Goal: Task Accomplishment & Management: Manage account settings

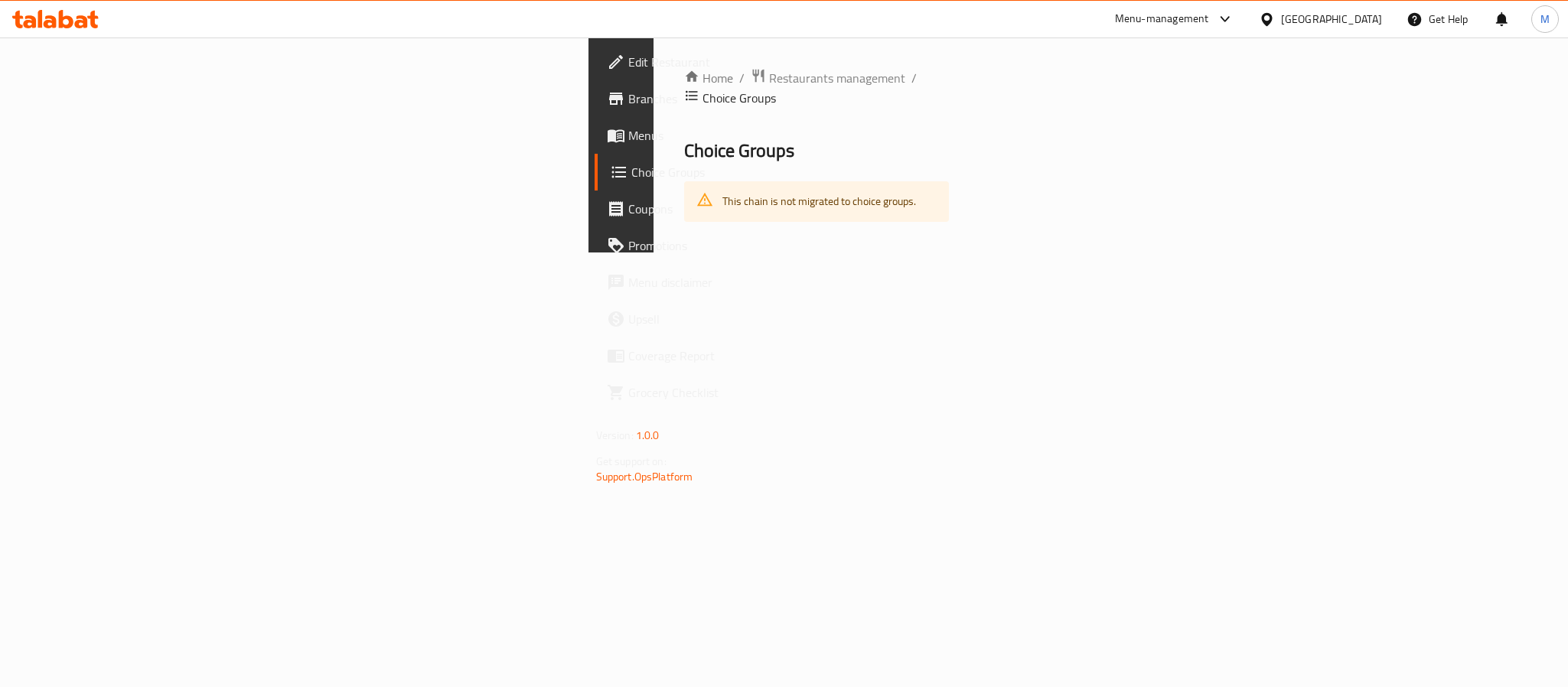
drag, startPoint x: 464, startPoint y: 92, endPoint x: 452, endPoint y: 78, distance: 18.4
click at [684, 90] on div "Home / Restaurants management / Choice Groups Choice Groups This chain is not m…" at bounding box center [817, 145] width 265 height 154
click at [769, 78] on span "Restaurants management" at bounding box center [837, 78] width 137 height 18
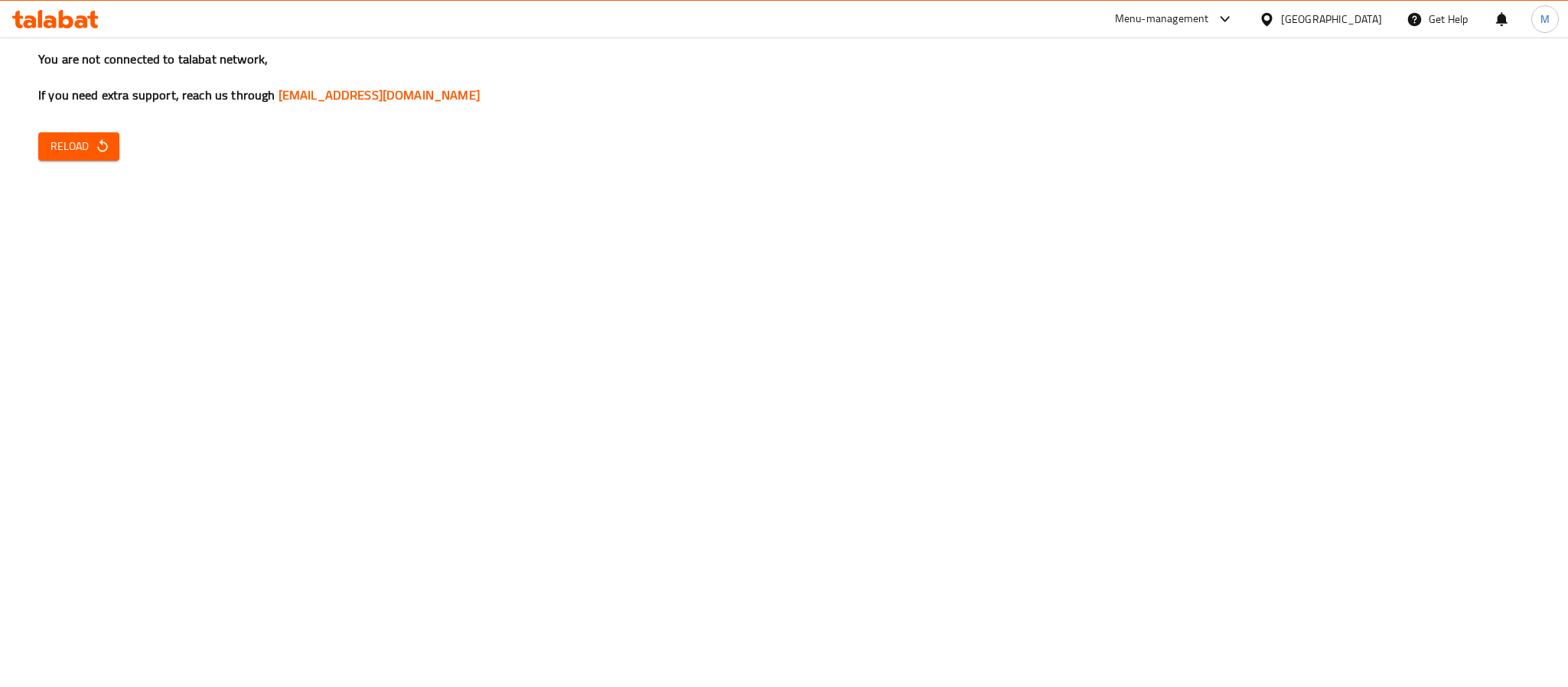
click at [81, 145] on span "Reload" at bounding box center [78, 147] width 57 height 19
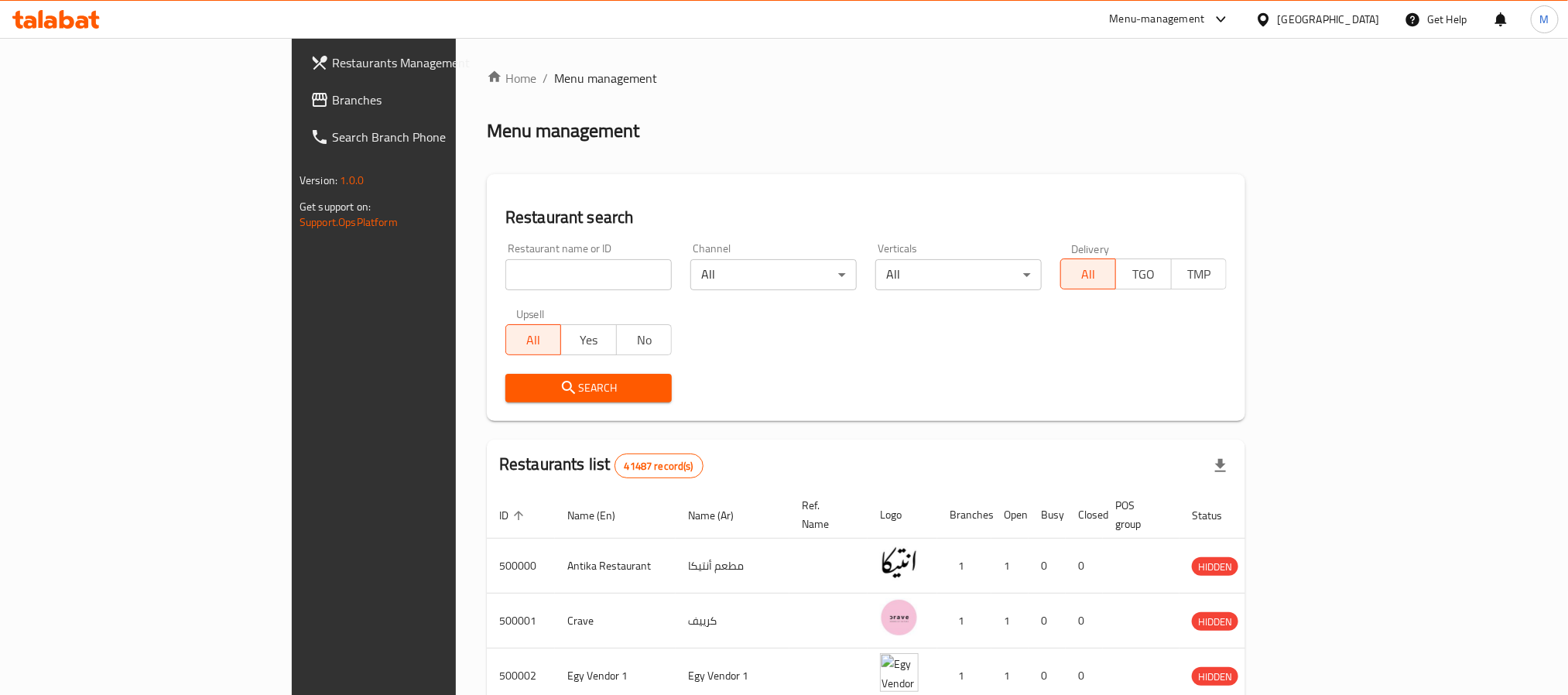
click at [496, 293] on div "Restaurant name or ID Restaurant name or ID" at bounding box center [588, 267] width 185 height 66
click at [505, 269] on input "search" at bounding box center [589, 275] width 167 height 31
paste input "Il Divino Pizzeri"
type input "Il Divino Pizzeri"
click button "Search" at bounding box center [589, 388] width 167 height 29
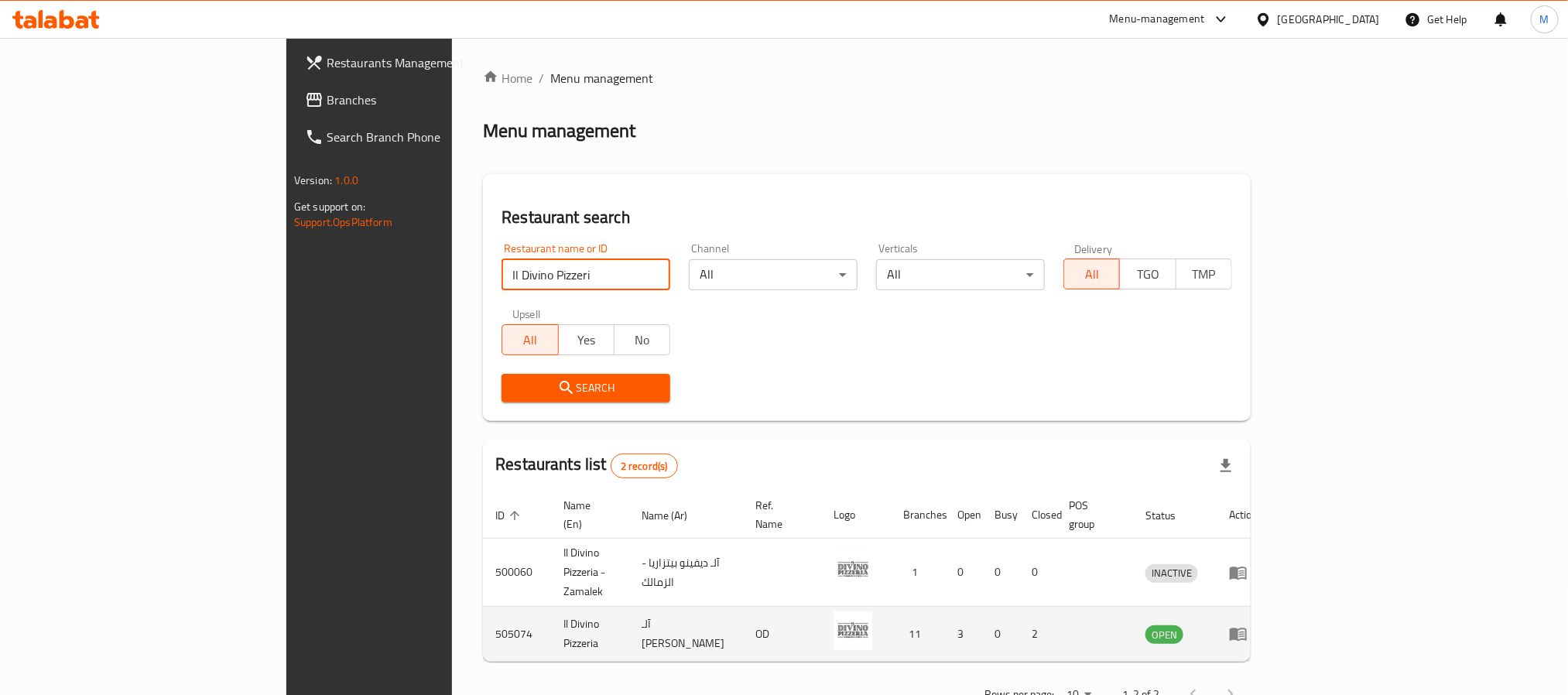
click at [1247, 624] on icon "enhanced table" at bounding box center [1238, 633] width 18 height 18
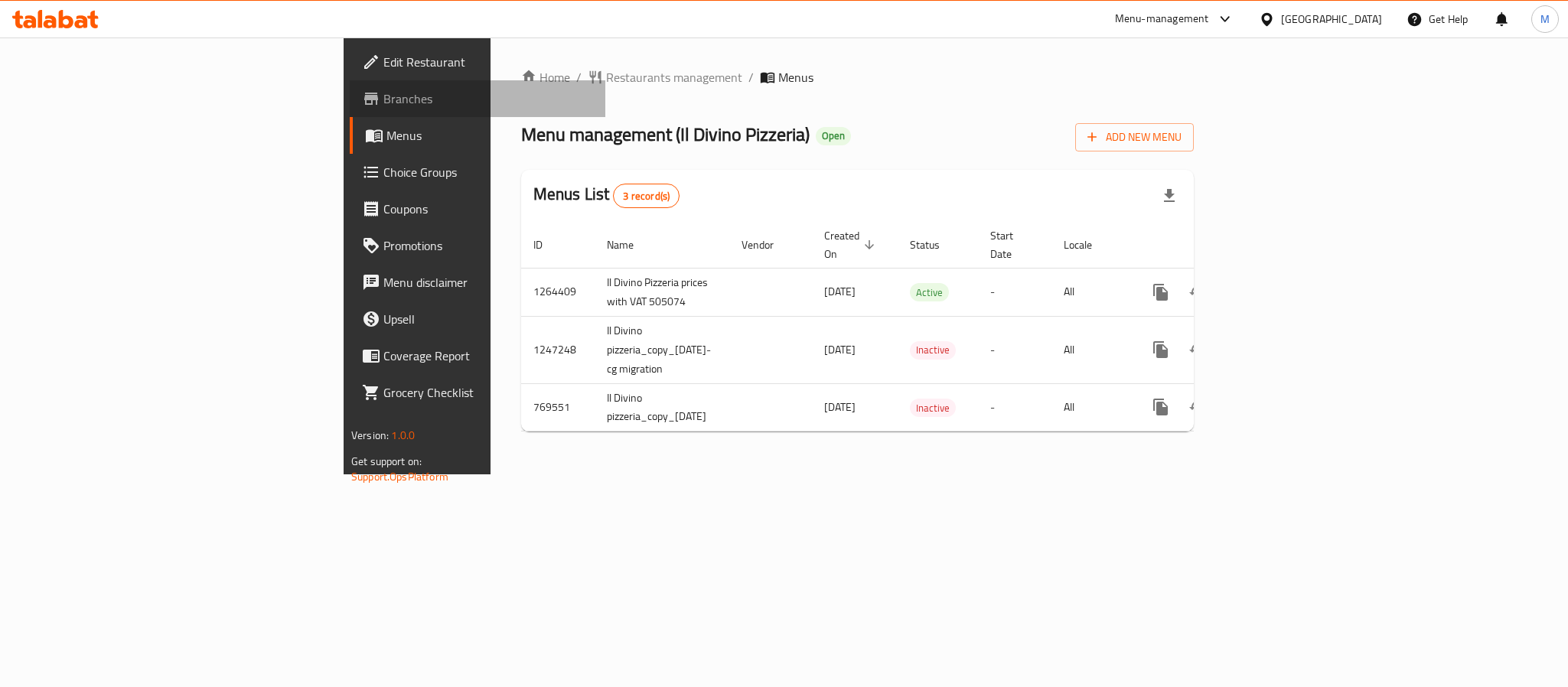
click at [384, 106] on span "Branches" at bounding box center [488, 98] width 210 height 18
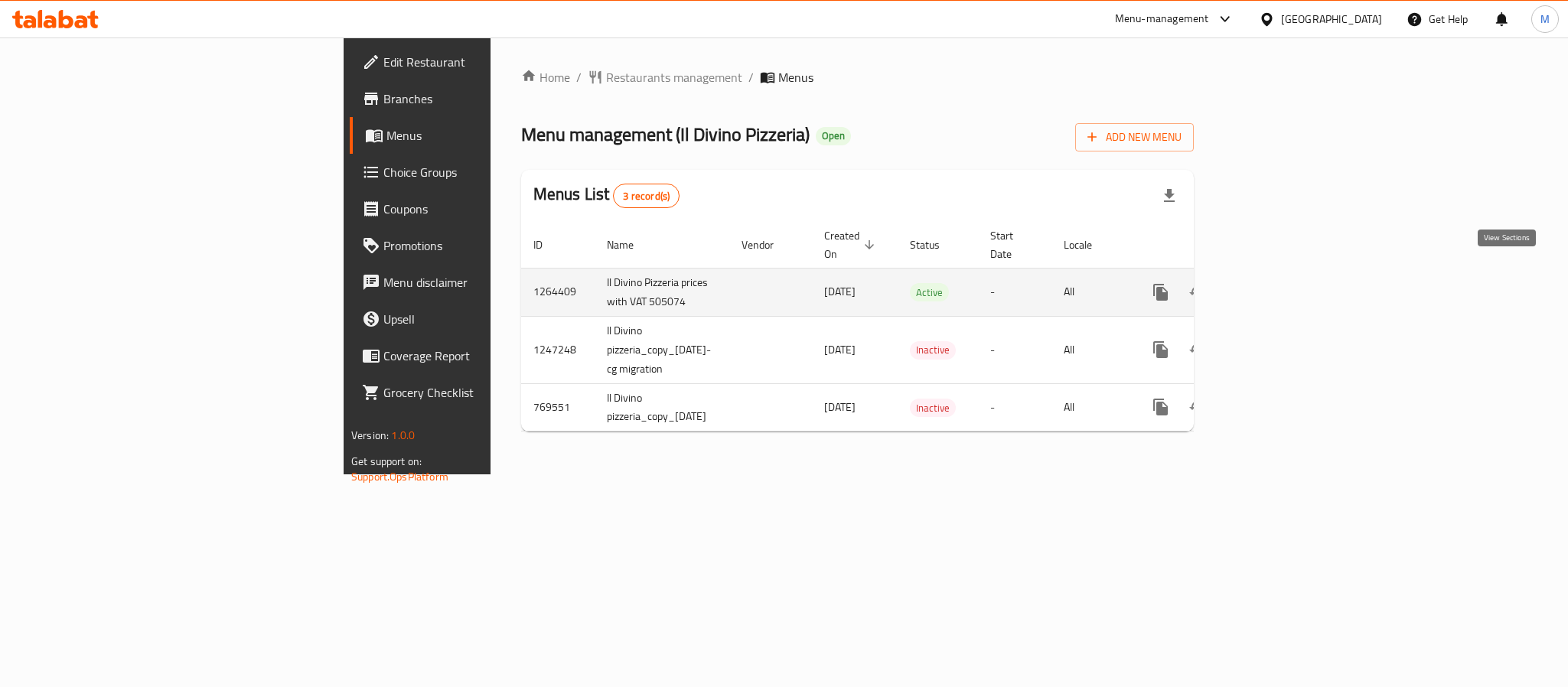
click at [1280, 283] on icon "enhanced table" at bounding box center [1271, 292] width 18 height 18
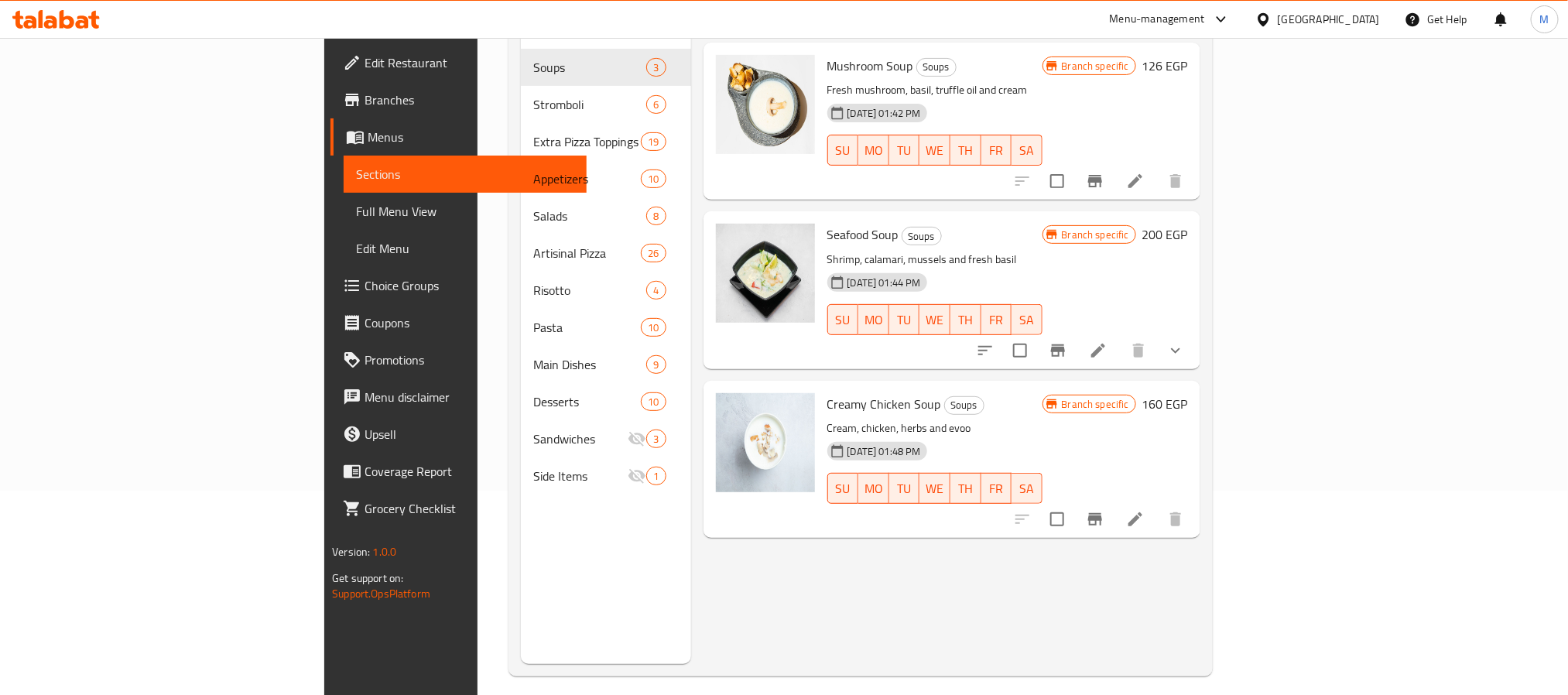
scroll to position [217, 0]
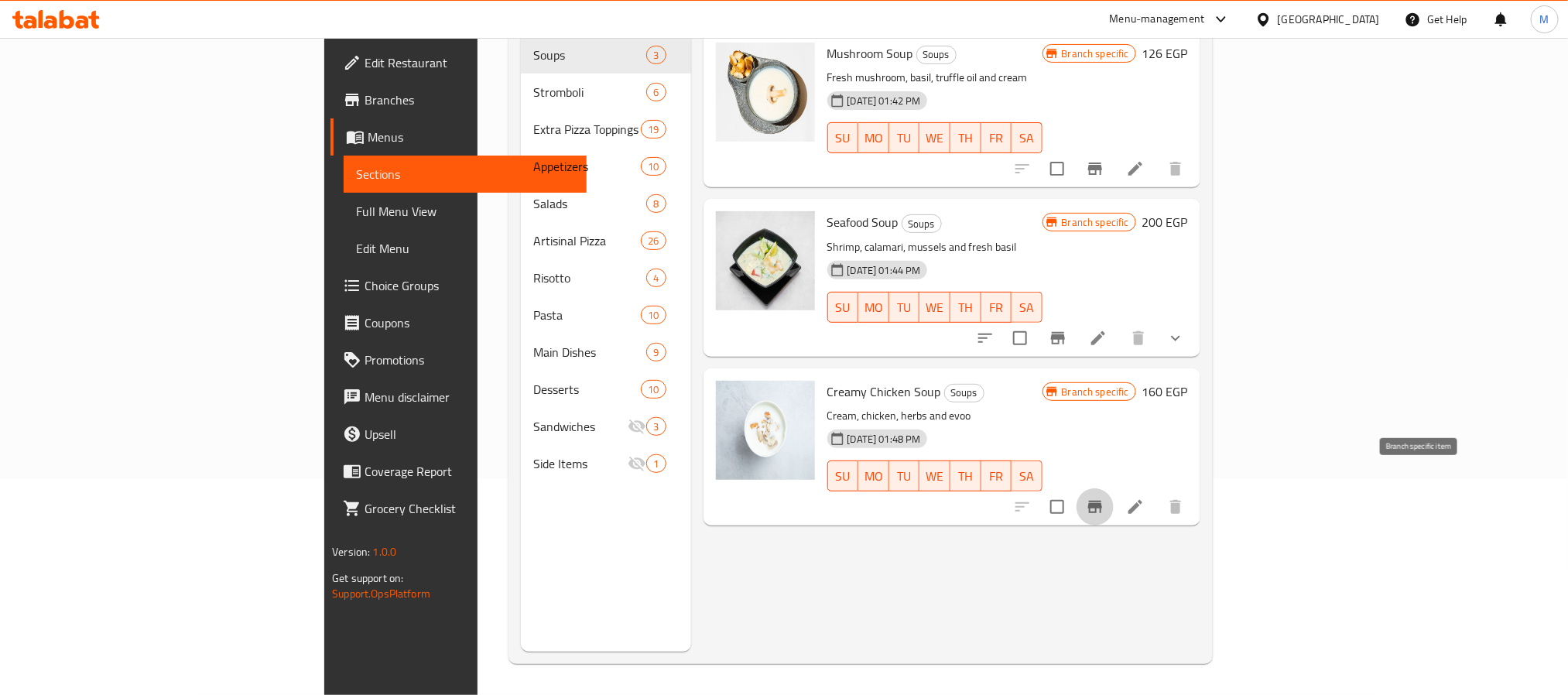
click at [1102, 501] on icon "Branch-specific-item" at bounding box center [1095, 507] width 14 height 13
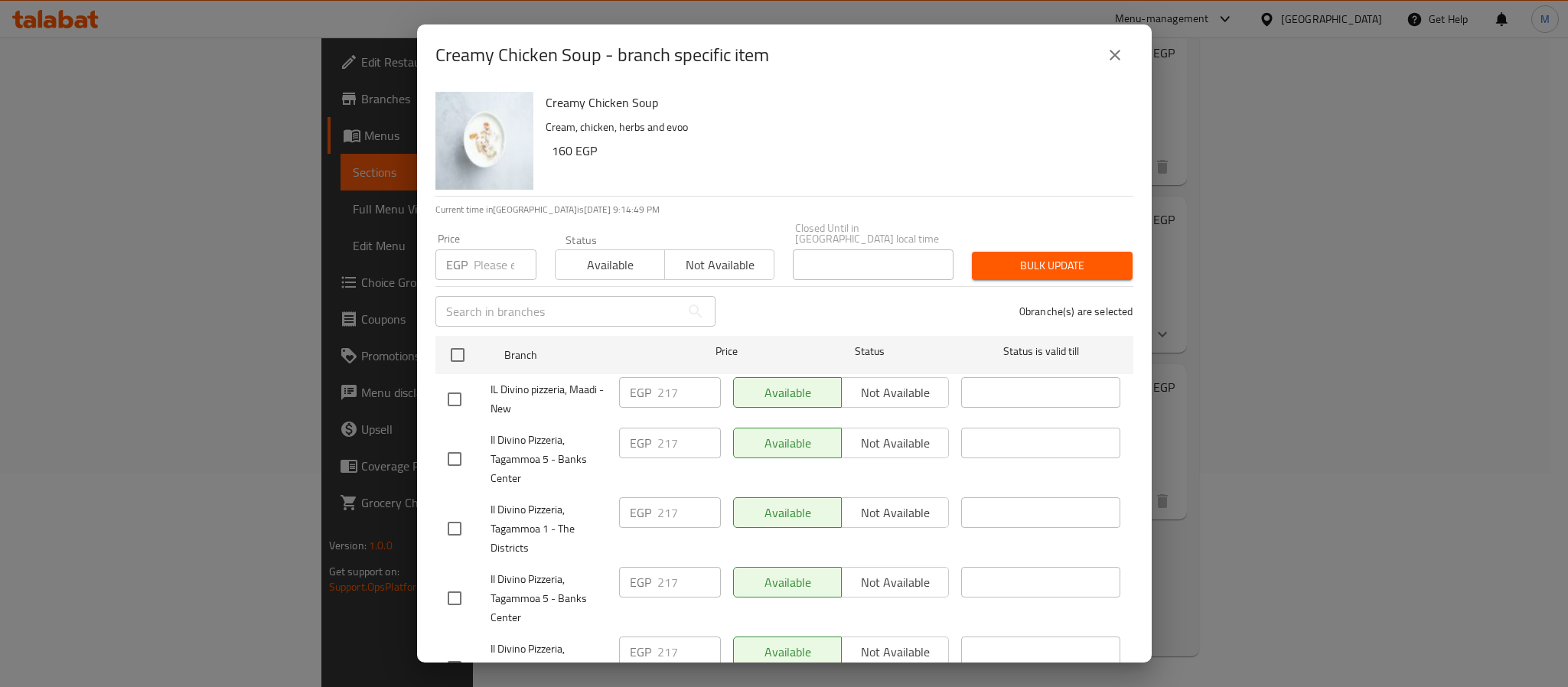
click at [1109, 46] on icon "close" at bounding box center [1114, 55] width 18 height 18
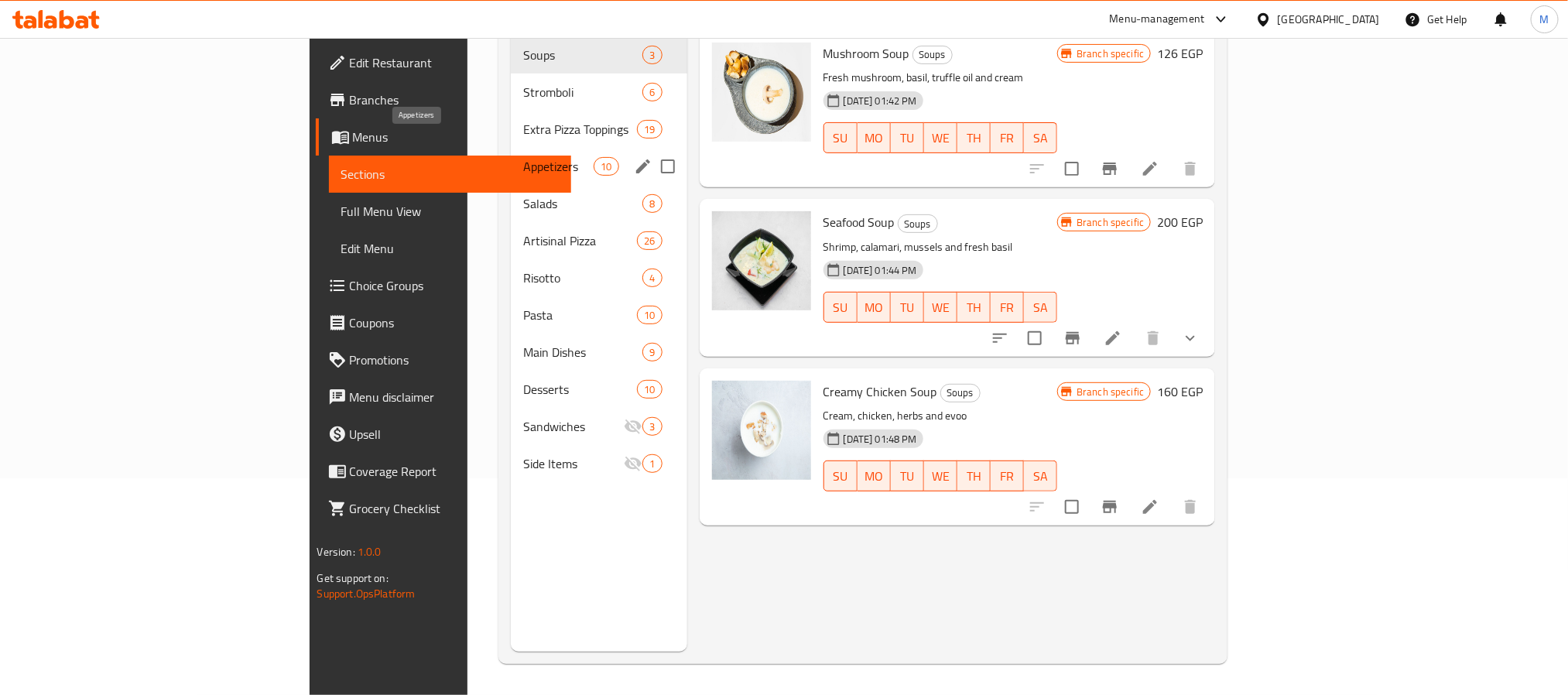
click at [523, 157] on span "Appetizers" at bounding box center [558, 166] width 71 height 18
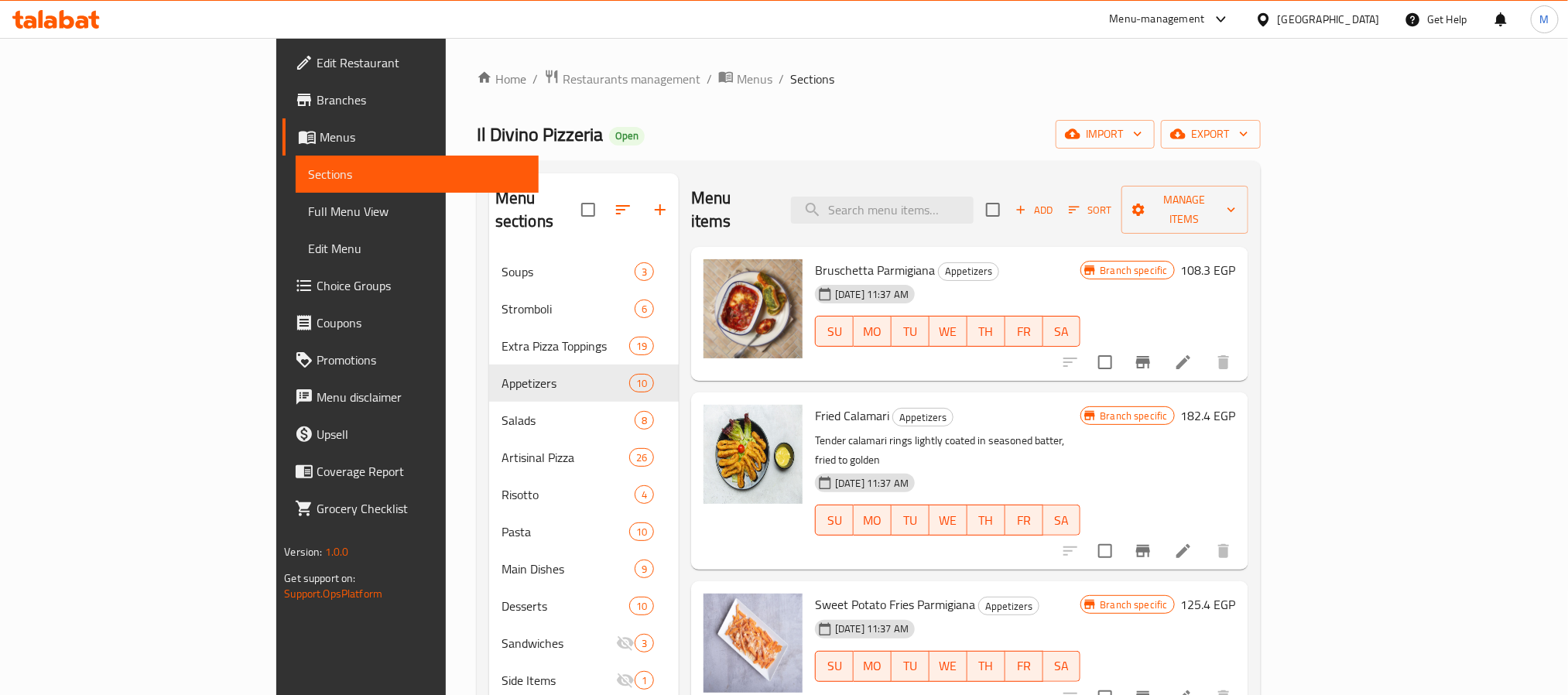
click at [1150, 356] on icon "Branch-specific-item" at bounding box center [1143, 363] width 14 height 13
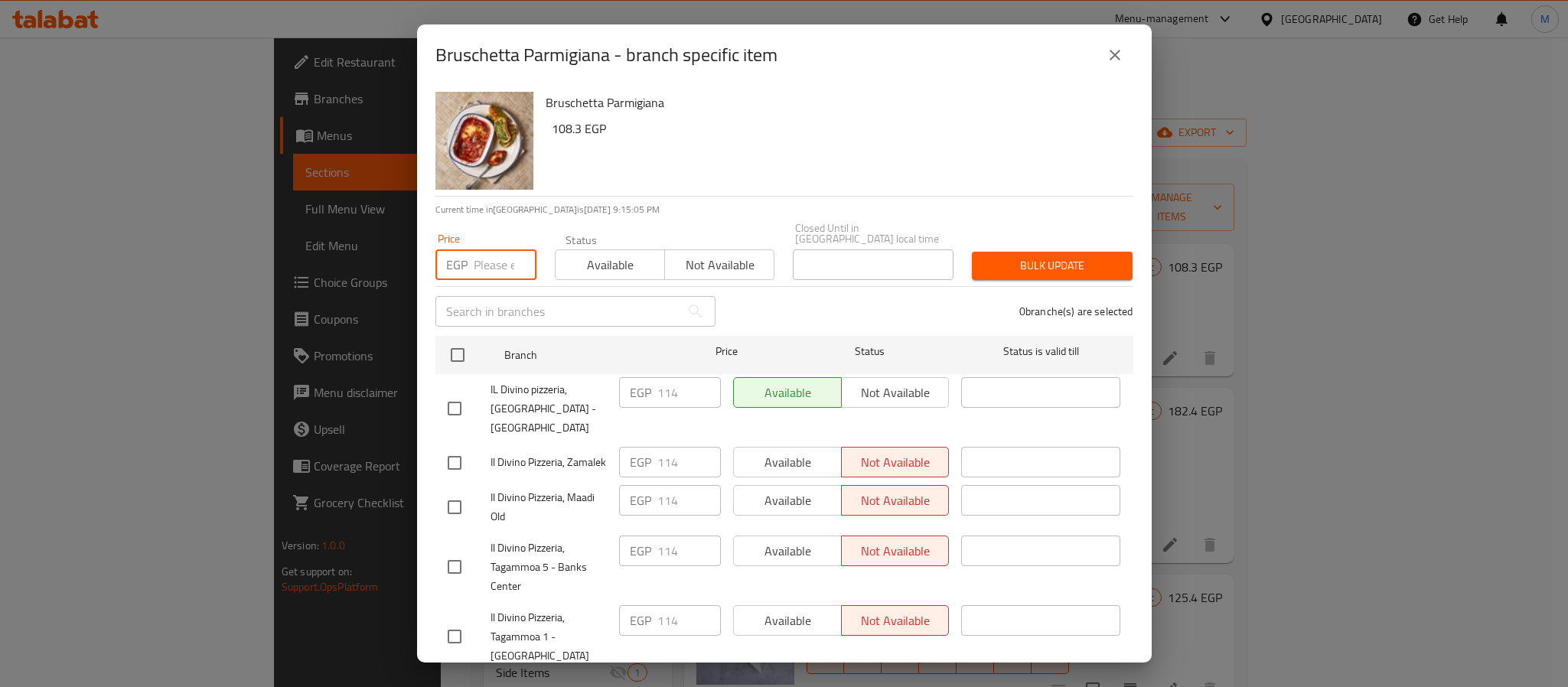
click at [487, 258] on input "number" at bounding box center [505, 264] width 63 height 31
paste input "171"
type input "171"
click at [1017, 260] on span "Bulk update" at bounding box center [1052, 266] width 137 height 19
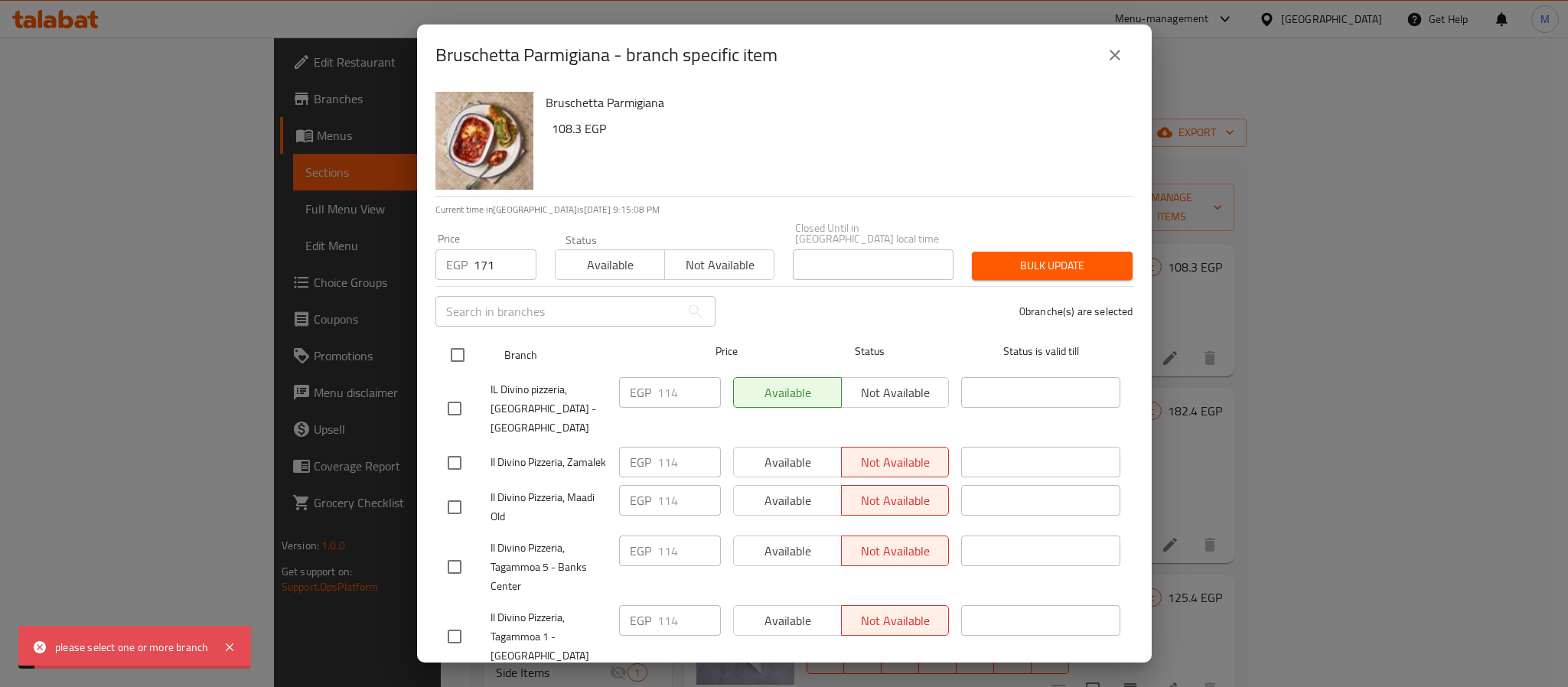
click at [444, 347] on input "checkbox" at bounding box center [458, 354] width 32 height 32
checkbox input "true"
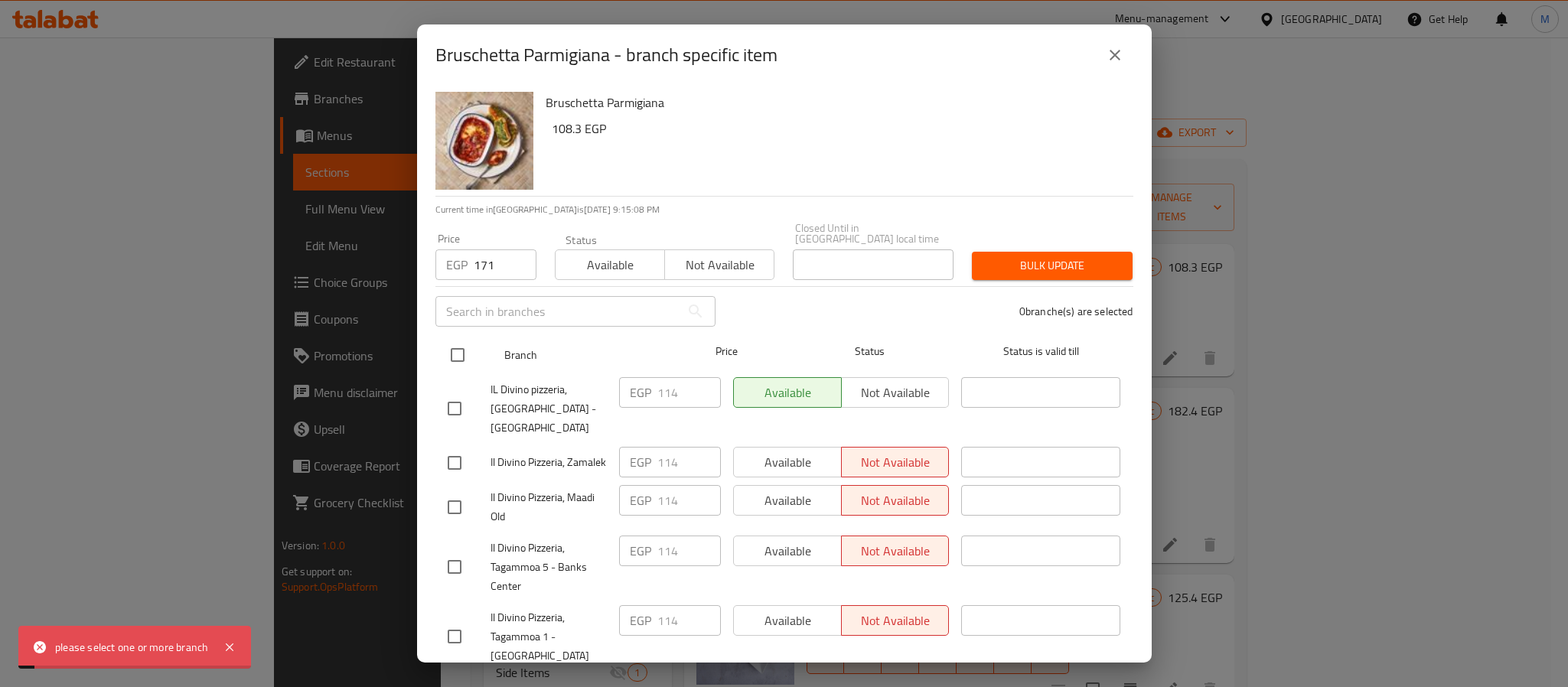
checkbox input "true"
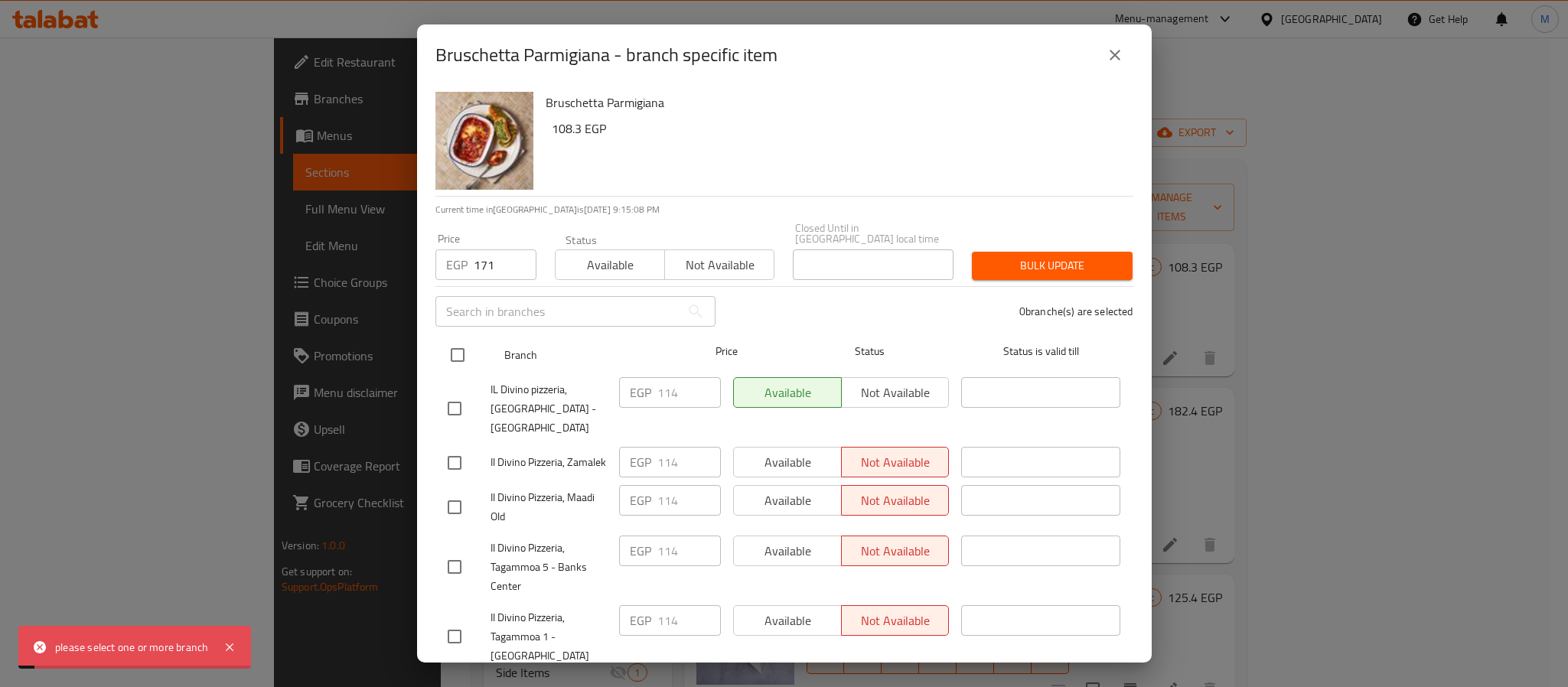
checkbox input "true"
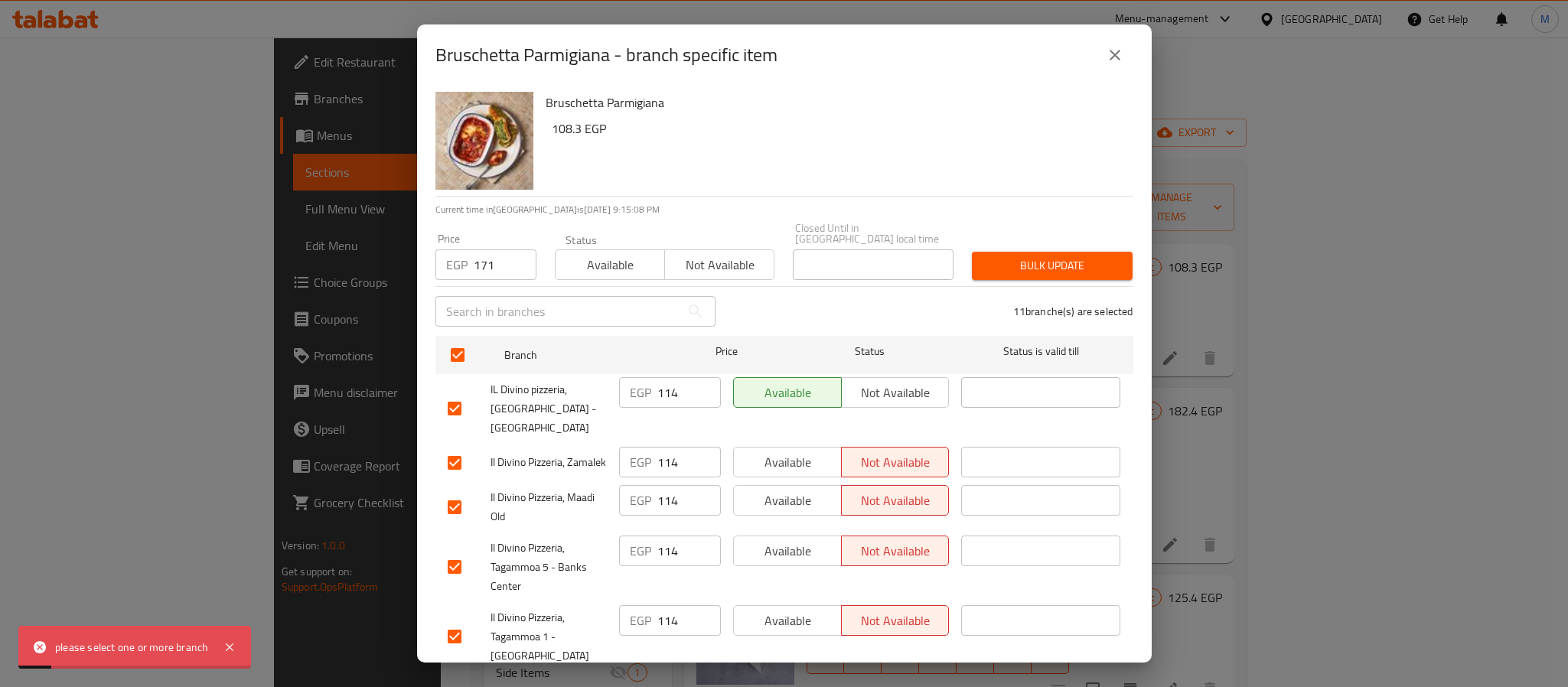
click at [984, 262] on span "Bulk update" at bounding box center [1052, 266] width 137 height 19
